Goal: Information Seeking & Learning: Learn about a topic

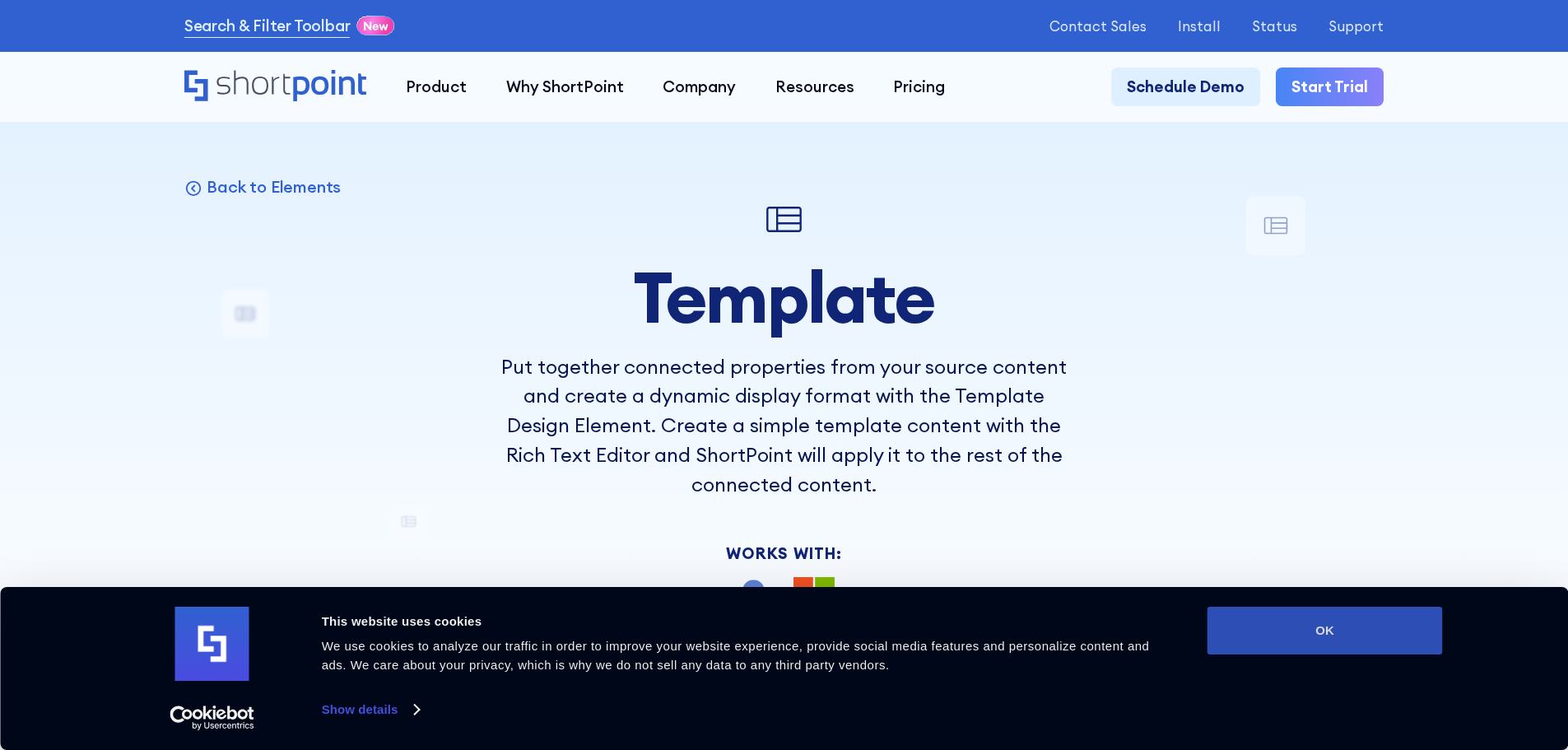
click at [1311, 648] on button "OK" at bounding box center [1325, 630] width 236 height 47
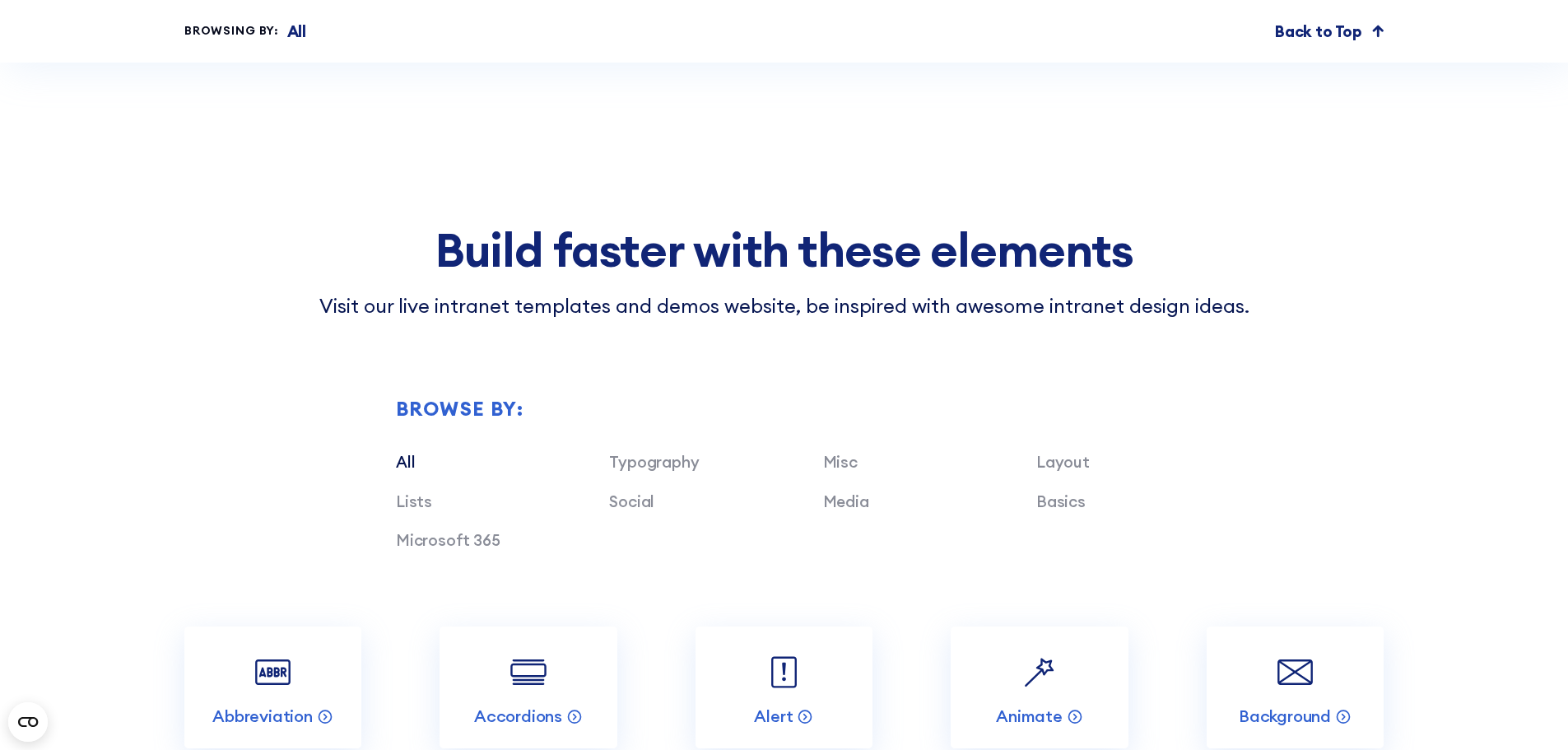
scroll to position [4280, 0]
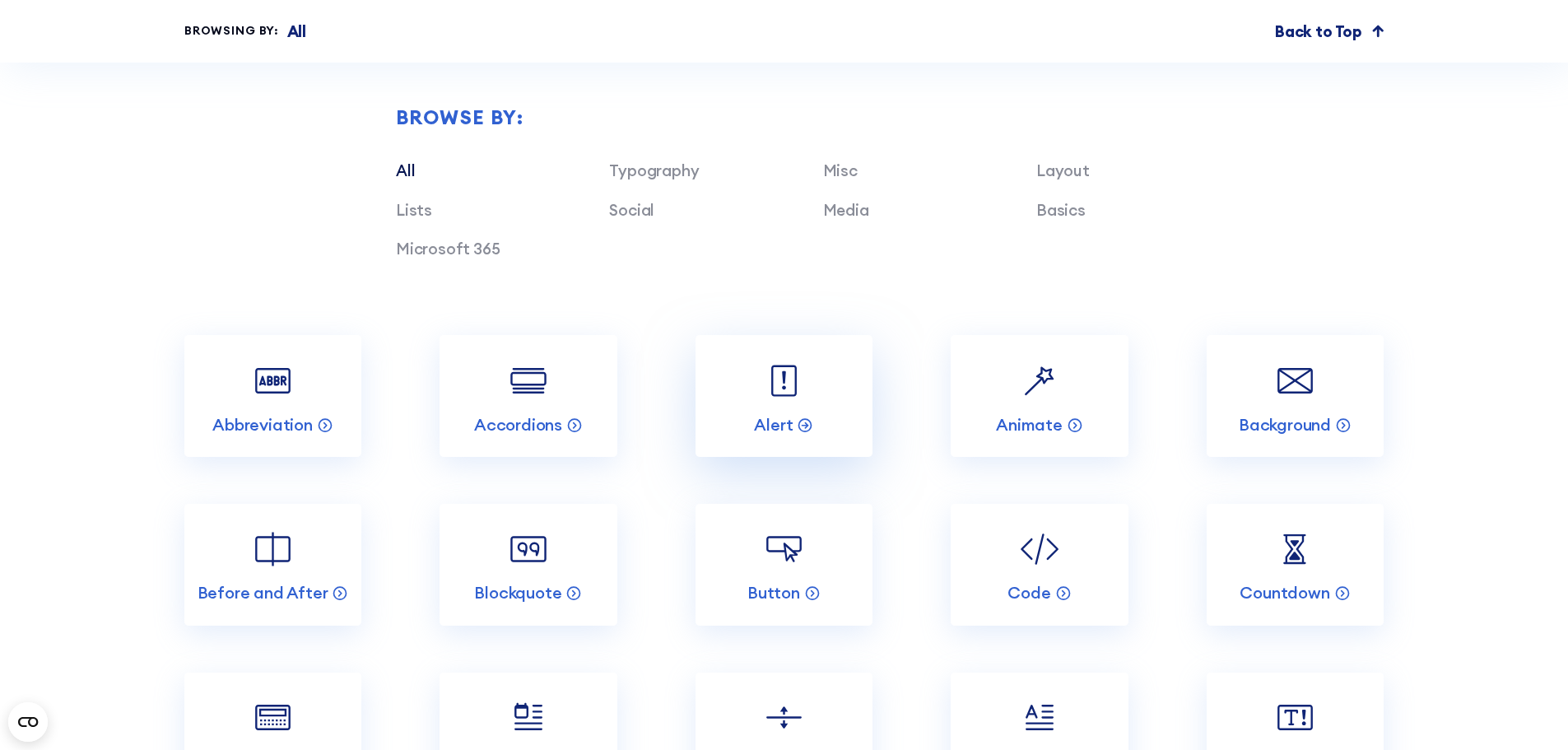
click at [762, 397] on img at bounding box center [784, 380] width 47 height 47
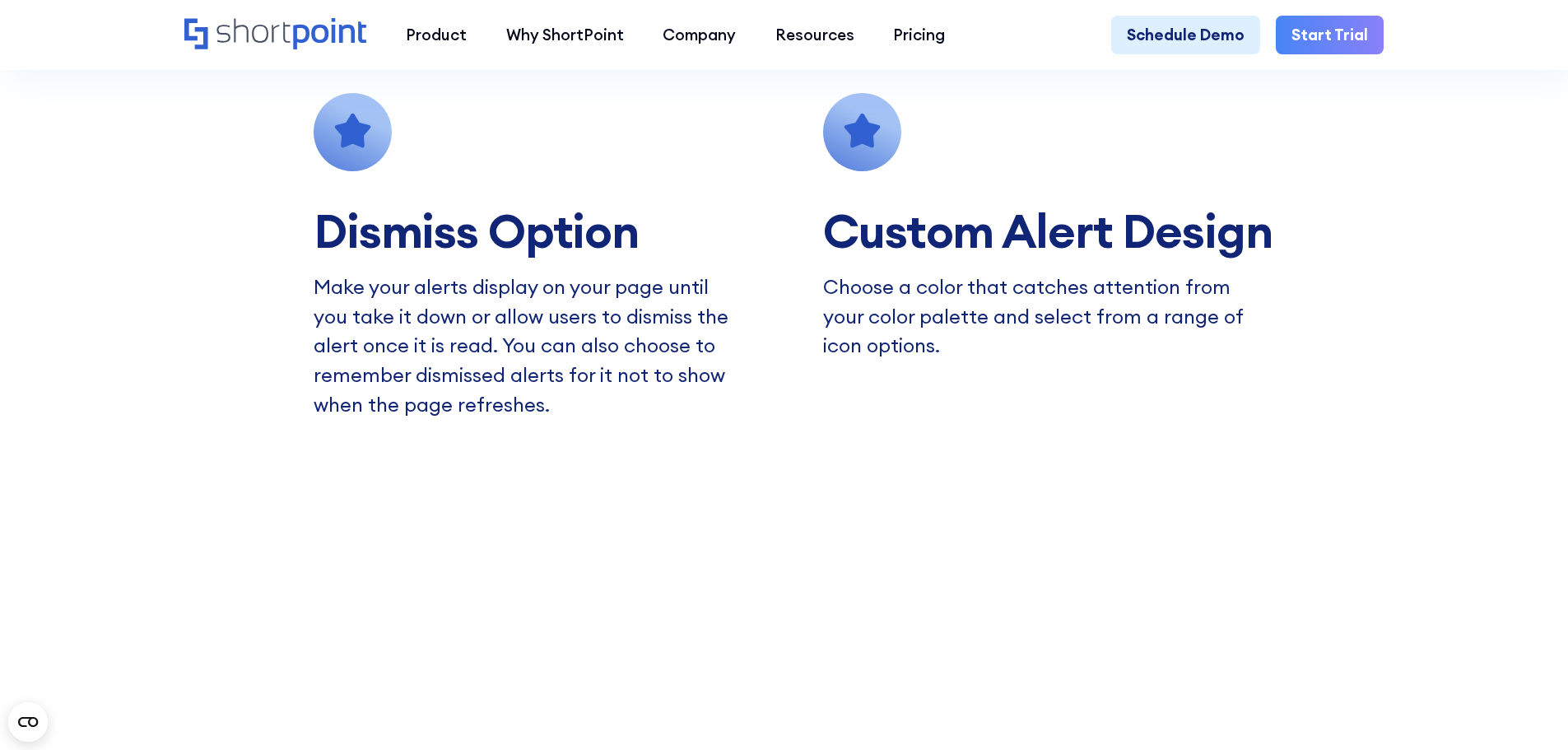
scroll to position [1975, 0]
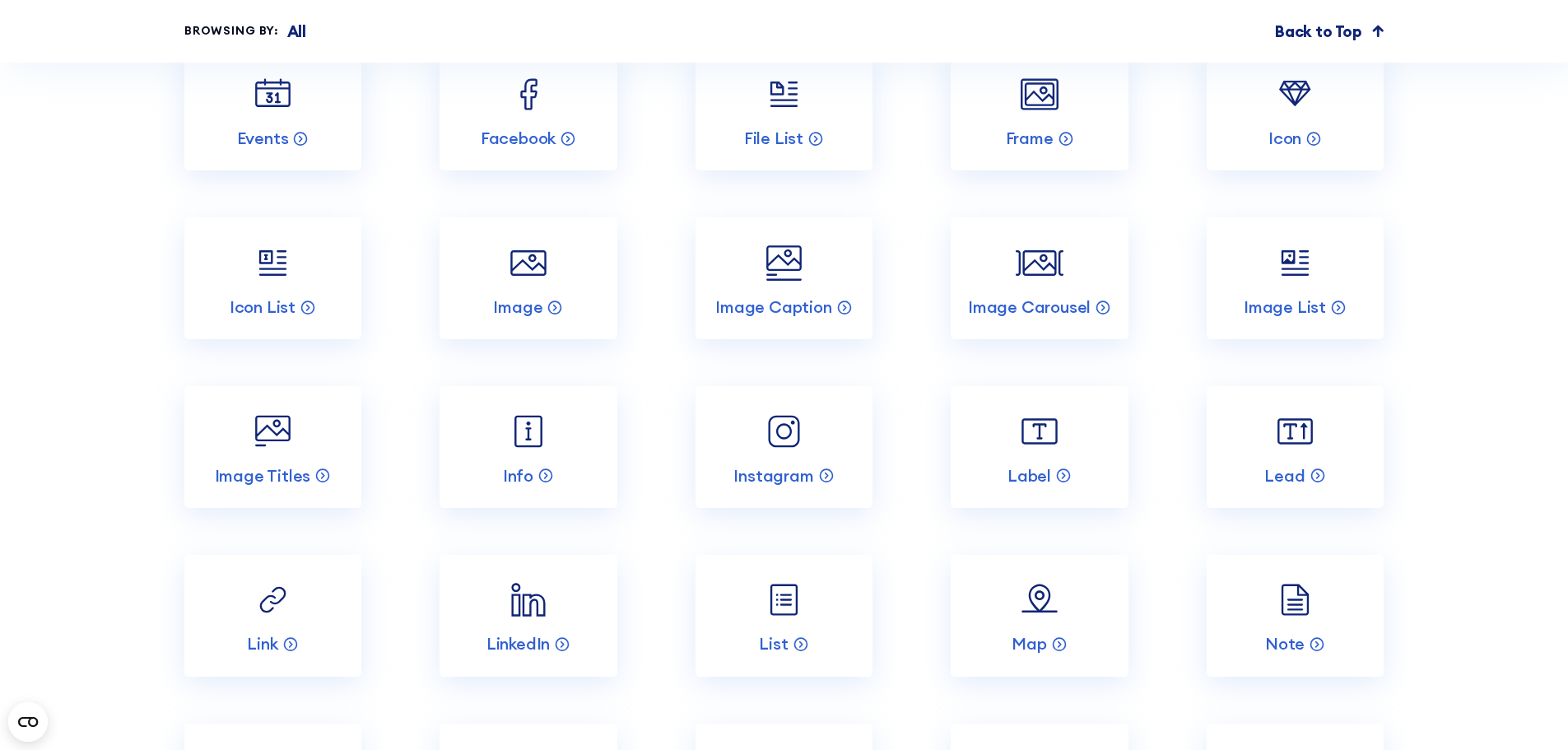
scroll to position [5103, 0]
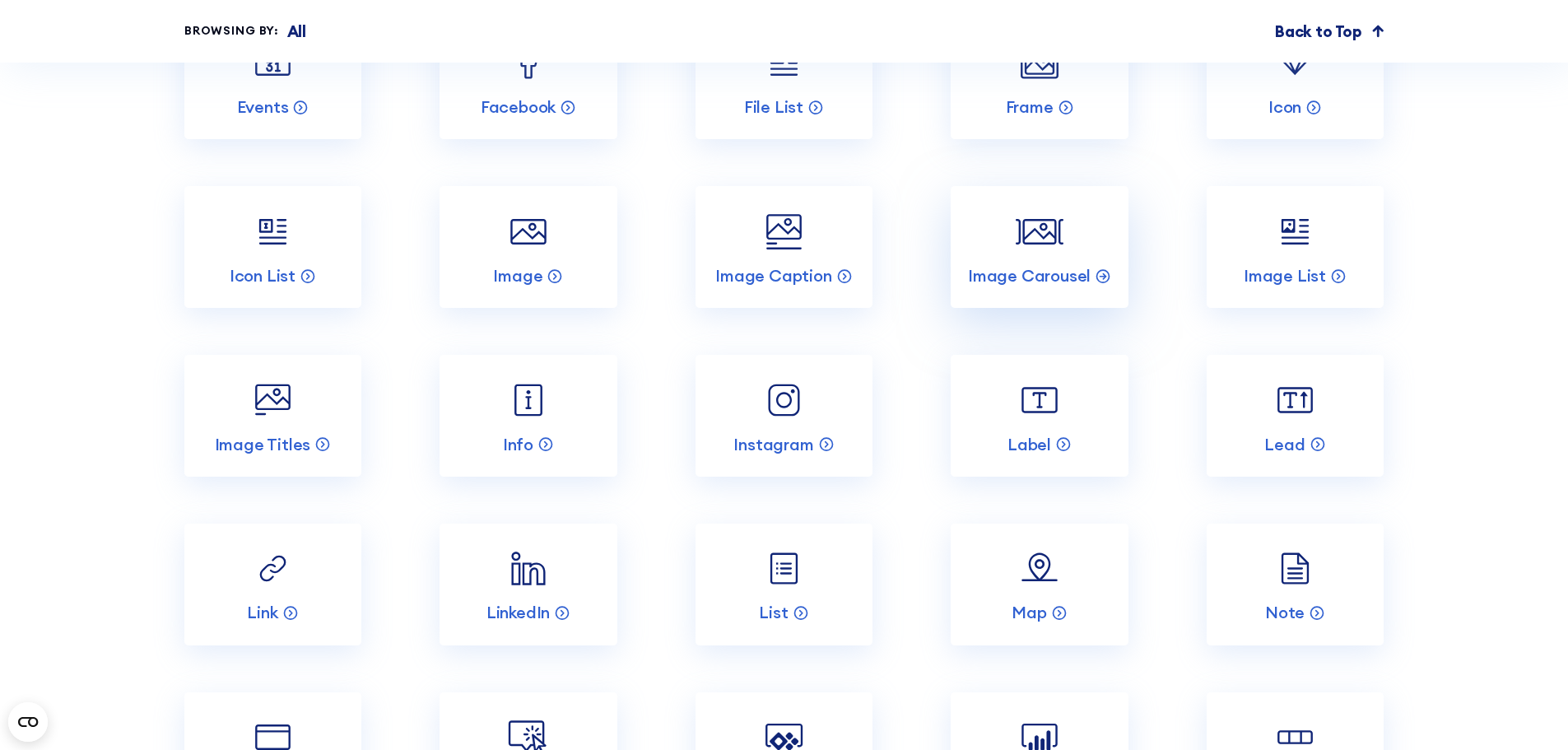
click at [1076, 265] on link "Image Carousel" at bounding box center [1040, 247] width 177 height 122
